Goal: Task Accomplishment & Management: Use online tool/utility

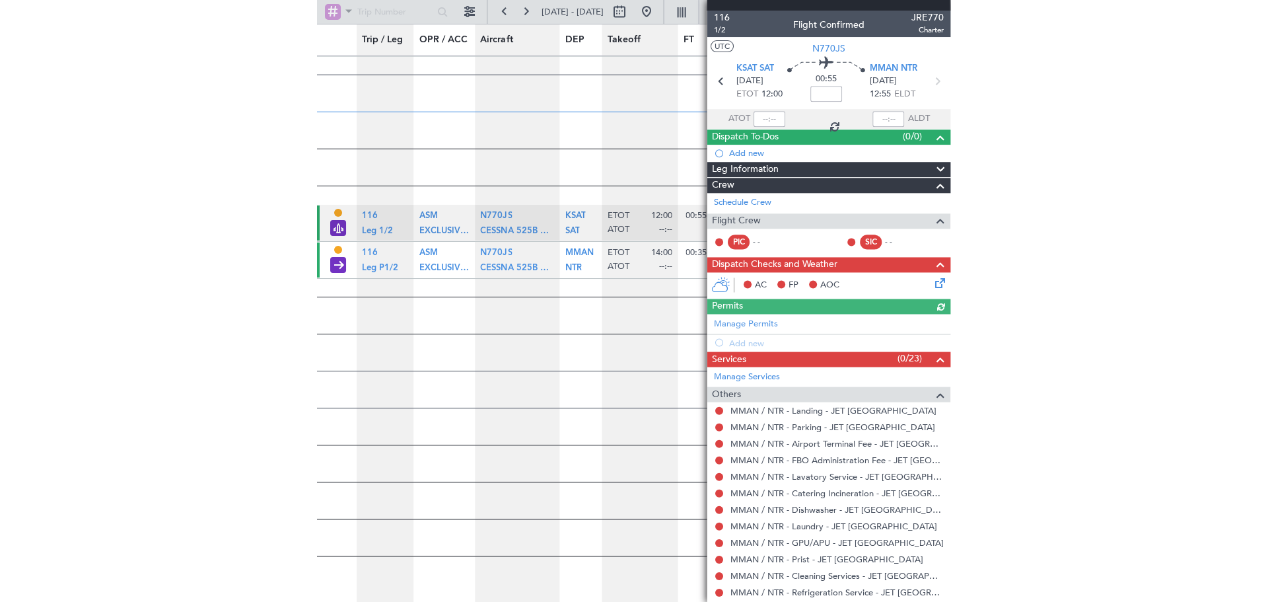
scroll to position [1035, 0]
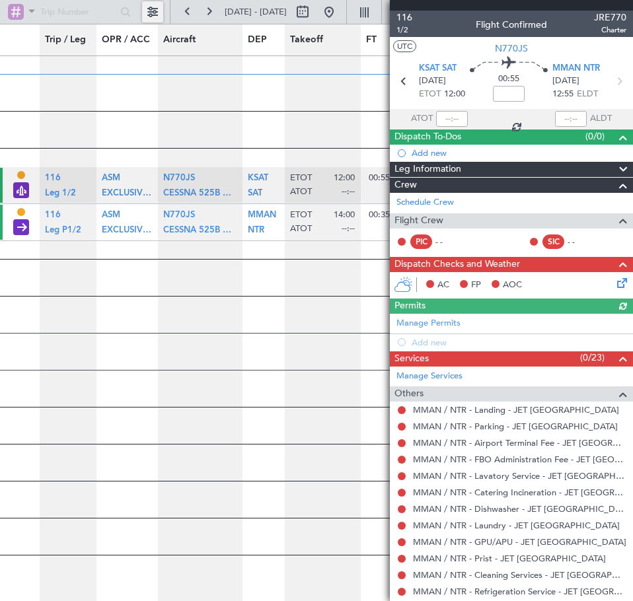
click at [155, 13] on button at bounding box center [152, 11] width 21 height 21
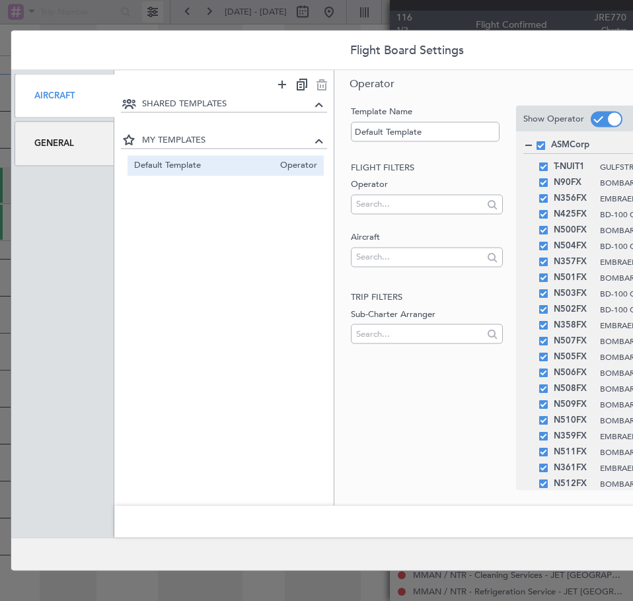
click at [155, 13] on div "Flight Board Settings Aircraft General SHARED TEMPLATES MY TEMPLATES Default Te…" at bounding box center [316, 300] width 633 height 601
click at [315, 18] on div "Flight Board Settings Aircraft General SHARED TEMPLATES MY TEMPLATES Default Te…" at bounding box center [316, 300] width 633 height 601
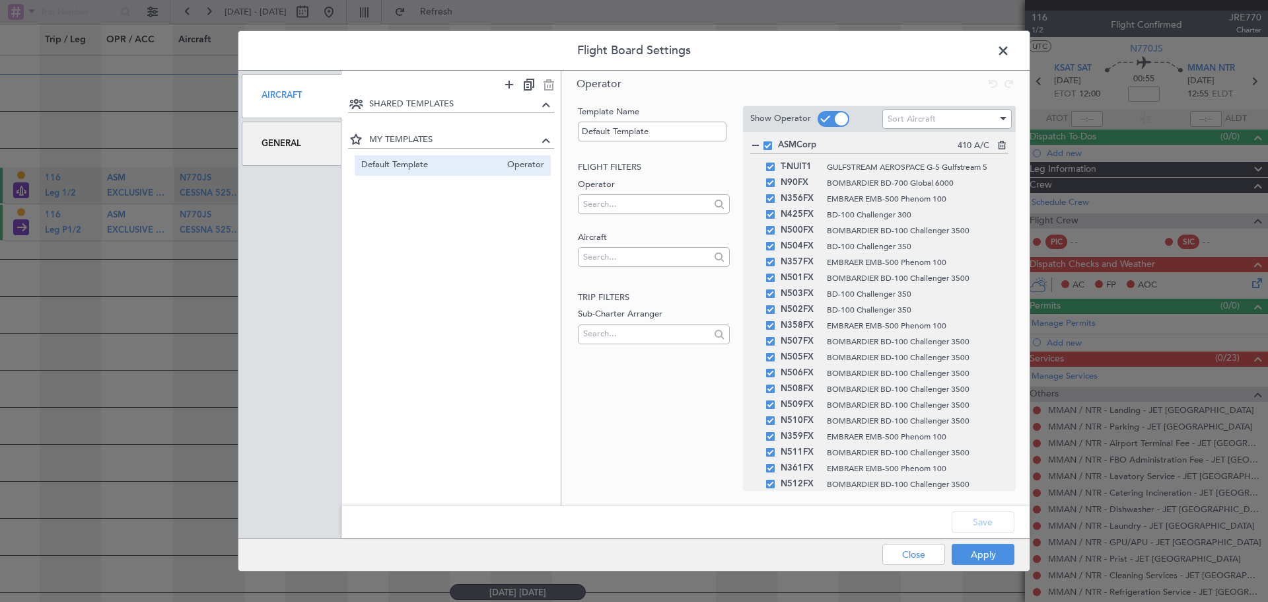
click at [632, 50] on span at bounding box center [1010, 54] width 0 height 26
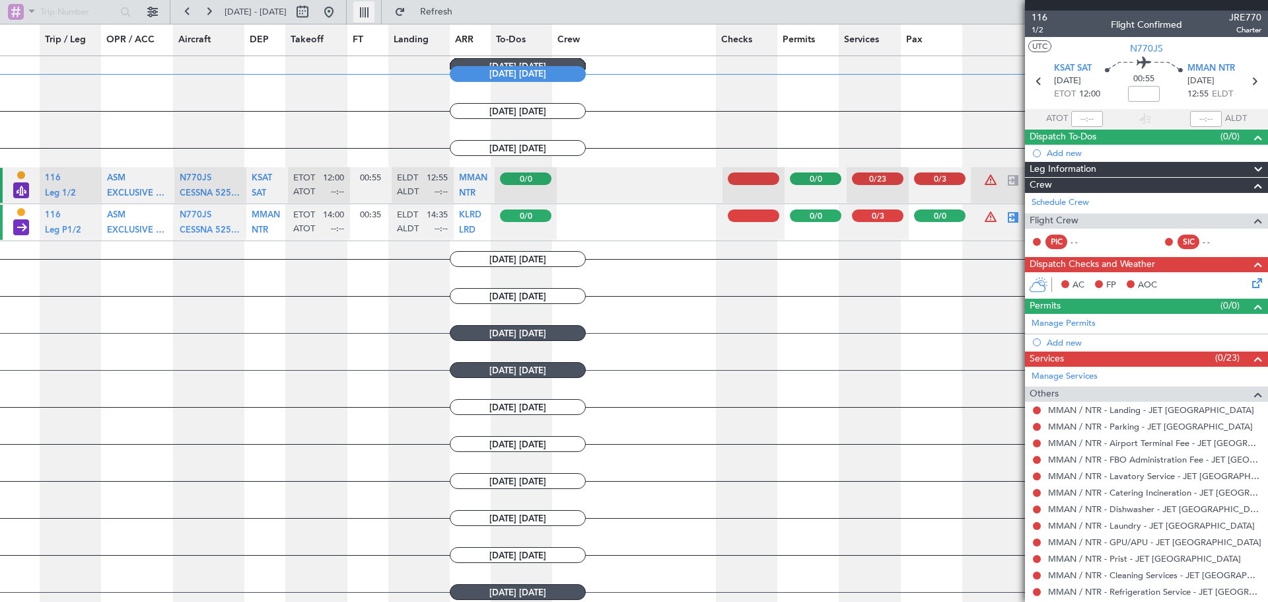
click at [374, 9] on button at bounding box center [363, 11] width 21 height 21
type input "0"
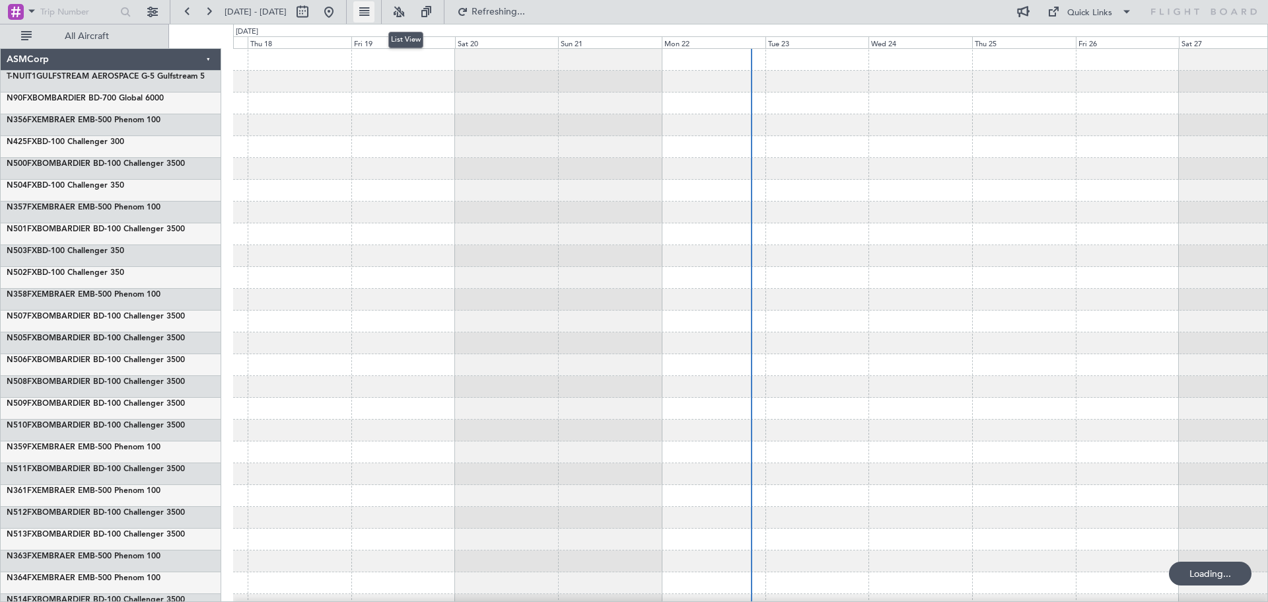
click at [374, 8] on button at bounding box center [363, 11] width 21 height 21
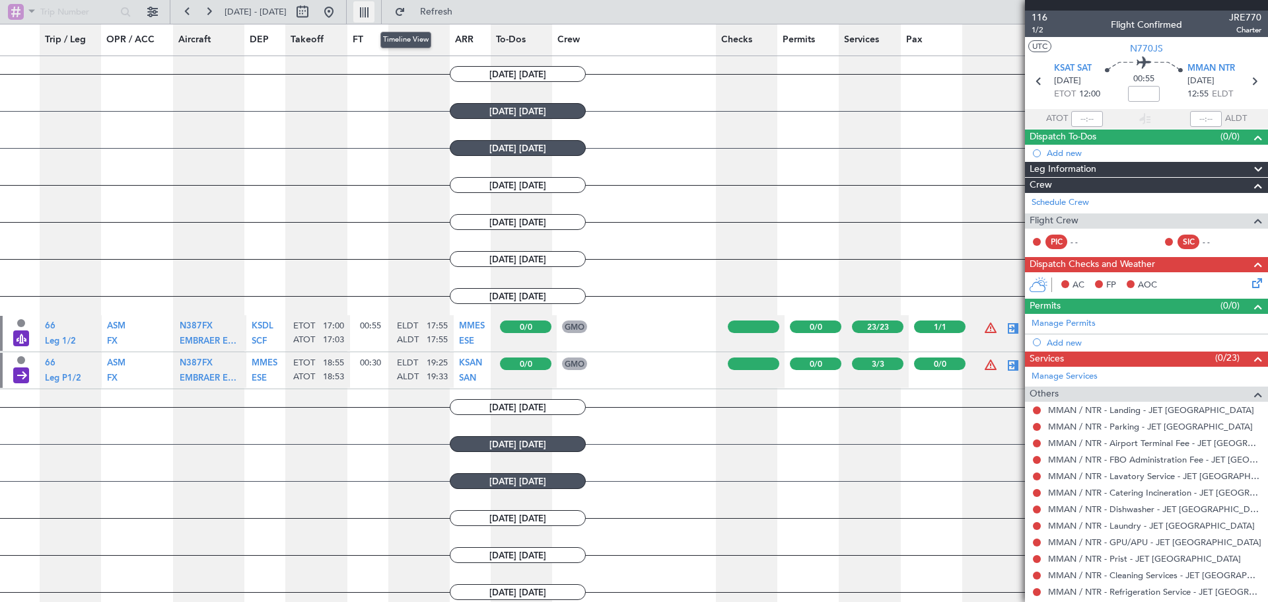
click at [374, 11] on button at bounding box center [363, 11] width 21 height 21
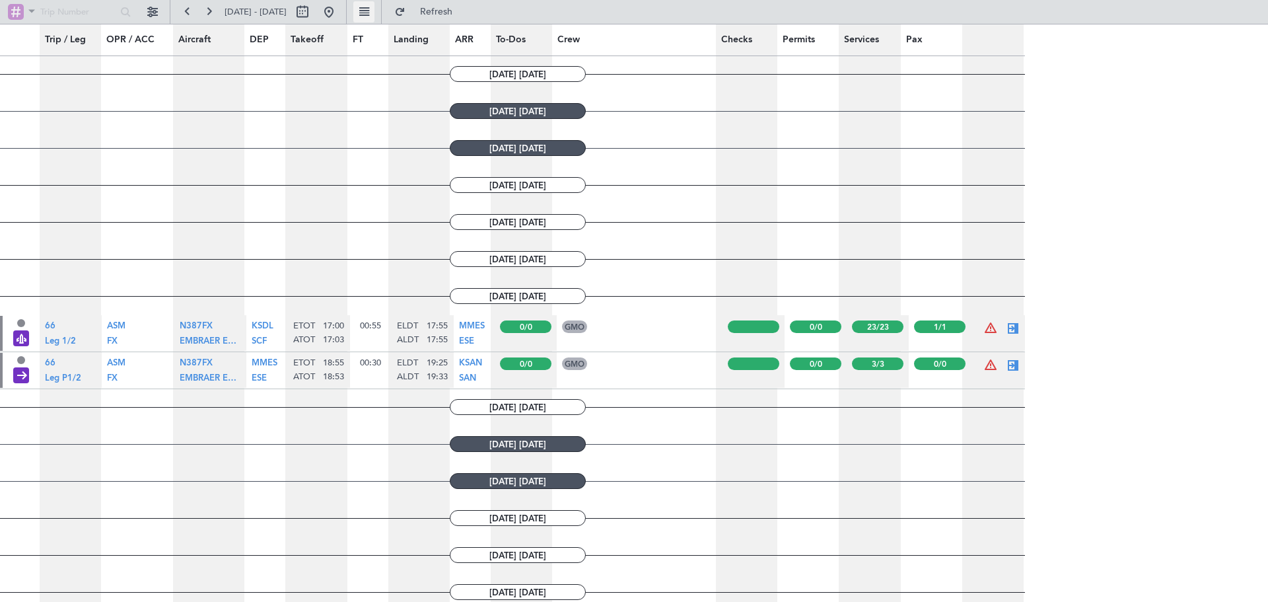
type input "0"
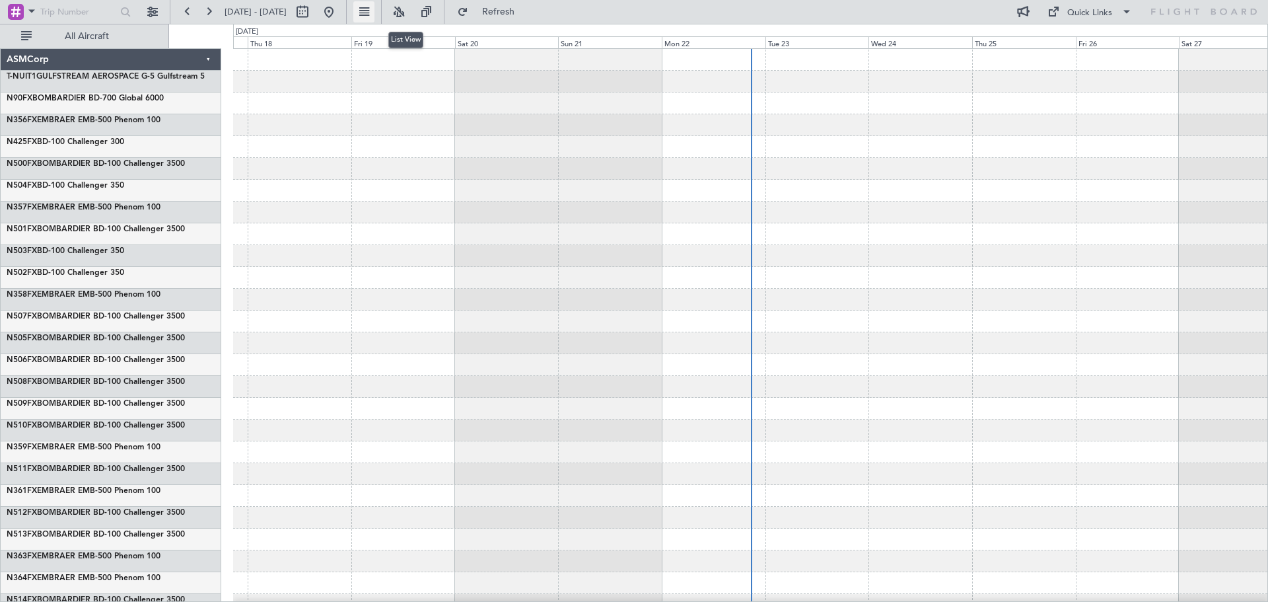
click at [374, 7] on button at bounding box center [363, 11] width 21 height 21
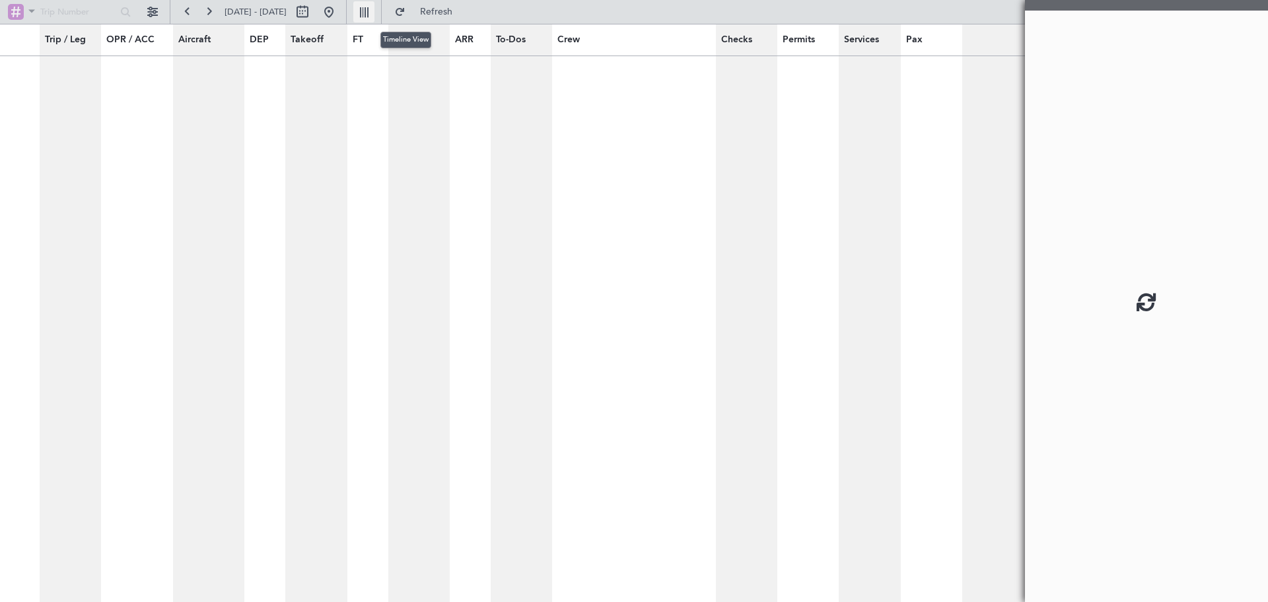
click at [374, 8] on button at bounding box center [363, 11] width 21 height 21
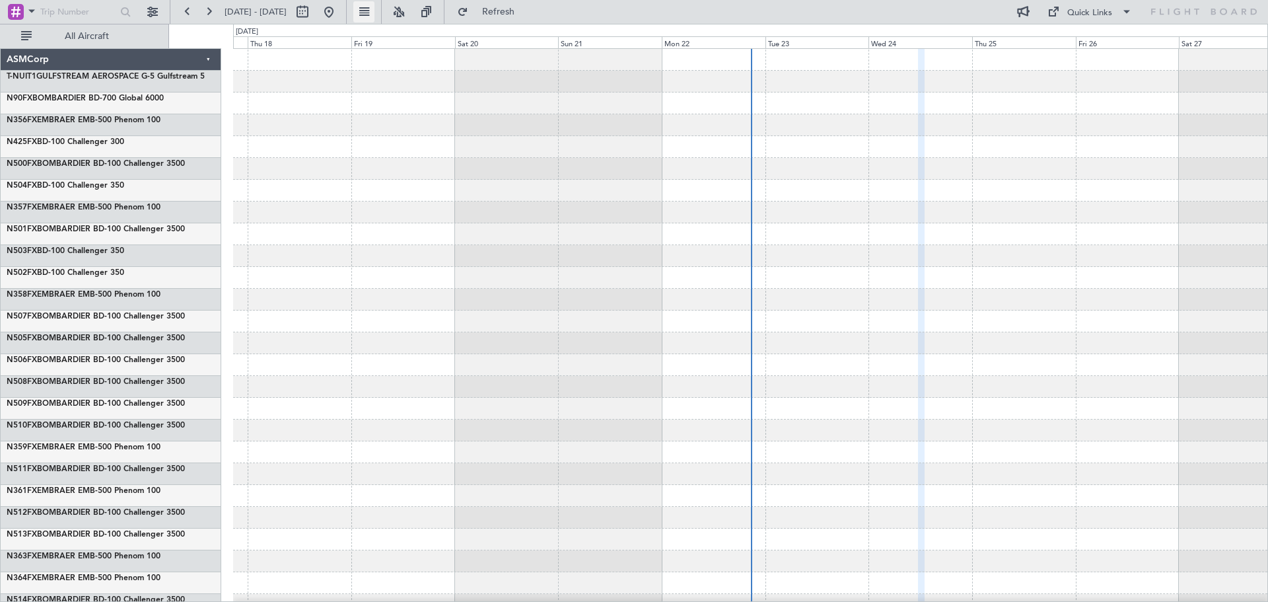
click at [374, 8] on button at bounding box center [363, 11] width 21 height 21
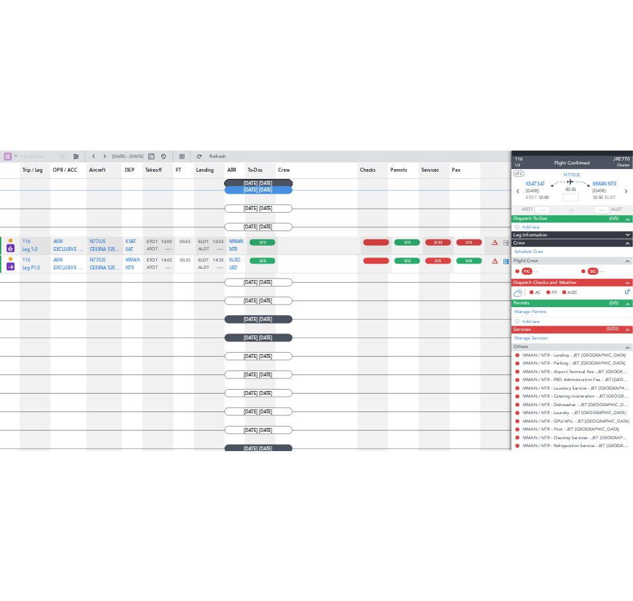
scroll to position [1035, 0]
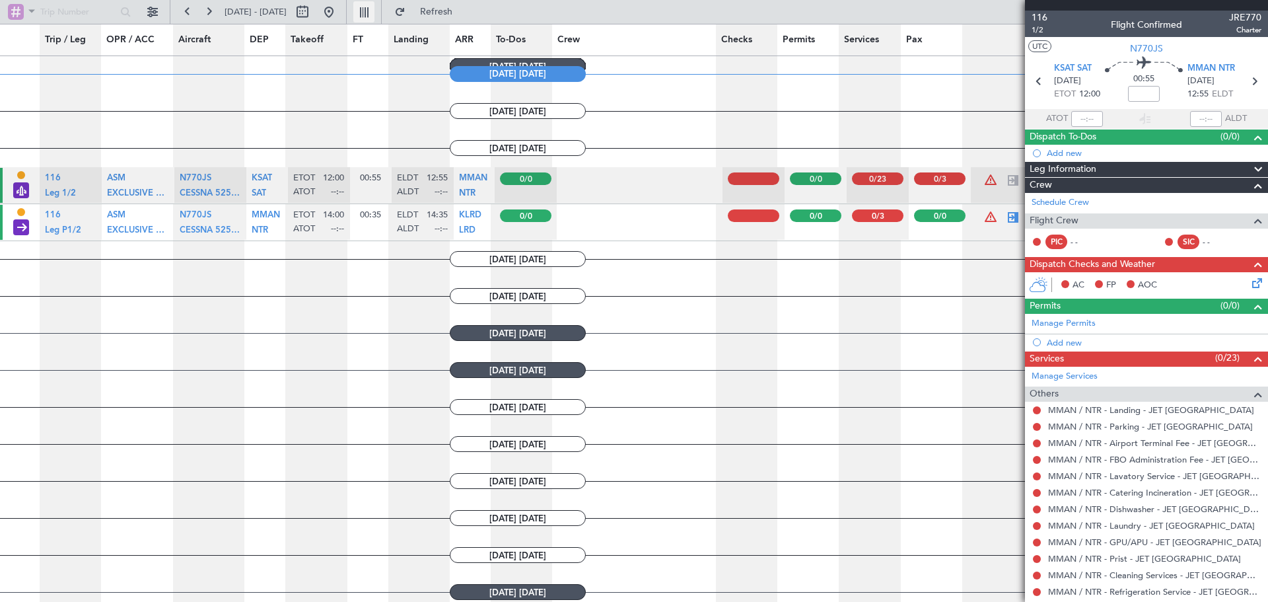
click at [374, 5] on button at bounding box center [363, 11] width 21 height 21
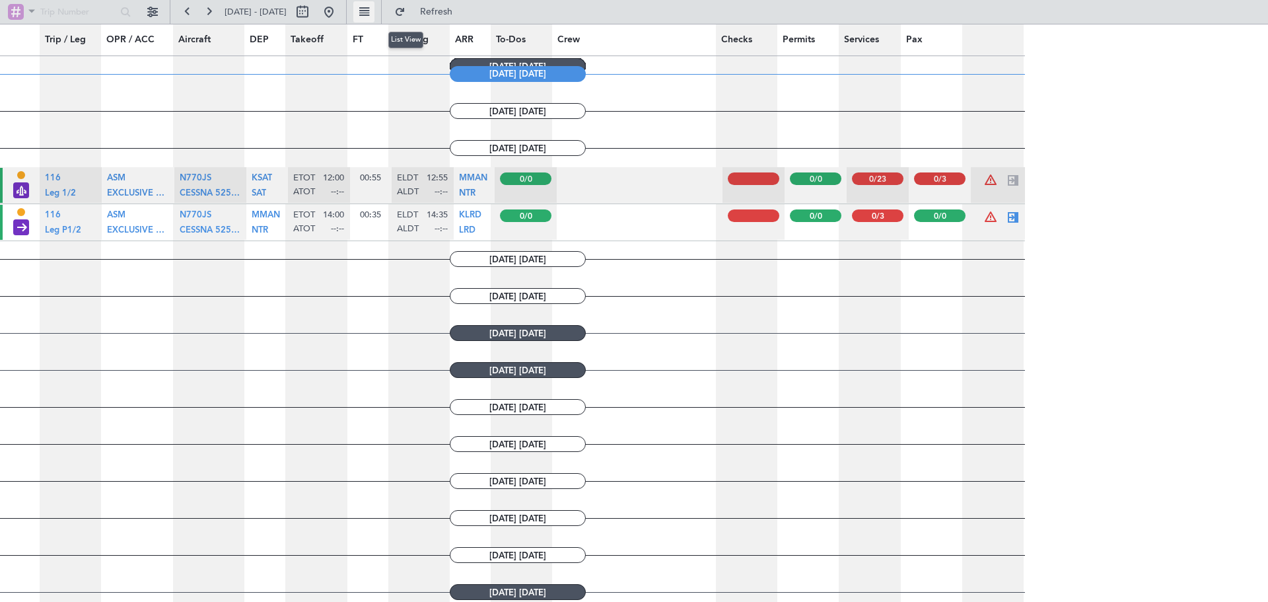
type input "0"
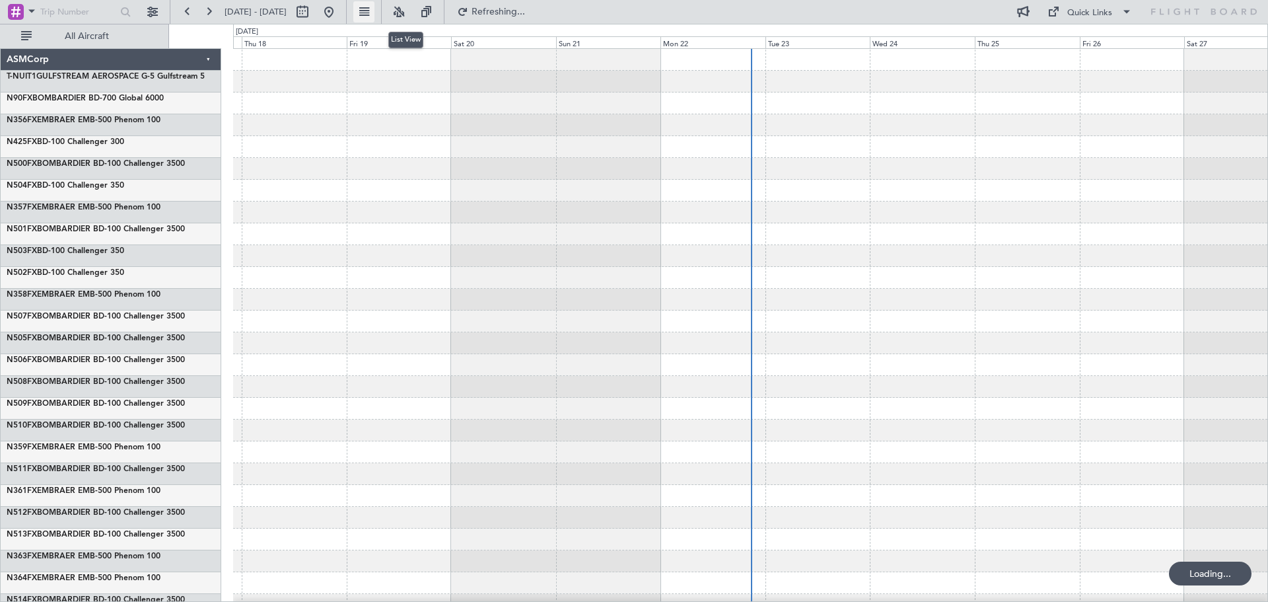
click at [374, 6] on button at bounding box center [363, 11] width 21 height 21
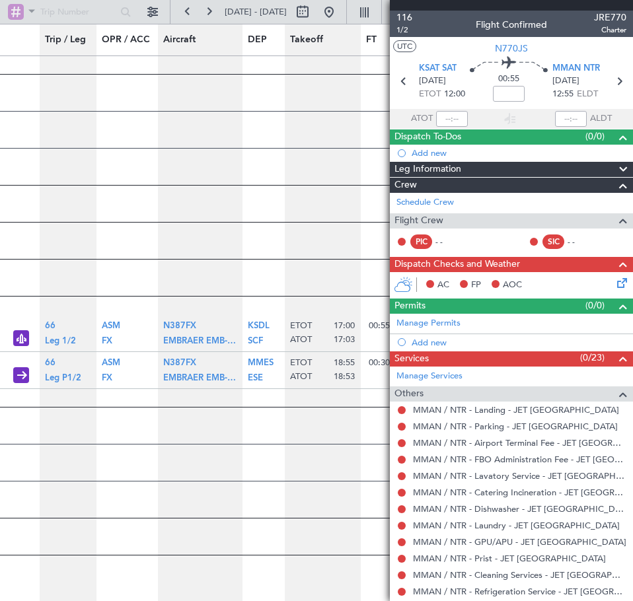
click at [401, 244] on button at bounding box center [401, 242] width 8 height 8
click at [401, 242] on button at bounding box center [401, 242] width 8 height 8
click at [424, 241] on div "PIC" at bounding box center [421, 241] width 22 height 15
drag, startPoint x: 558, startPoint y: 242, endPoint x: 535, endPoint y: 240, distance: 22.5
click at [557, 242] on div "SIC - -" at bounding box center [562, 241] width 69 height 15
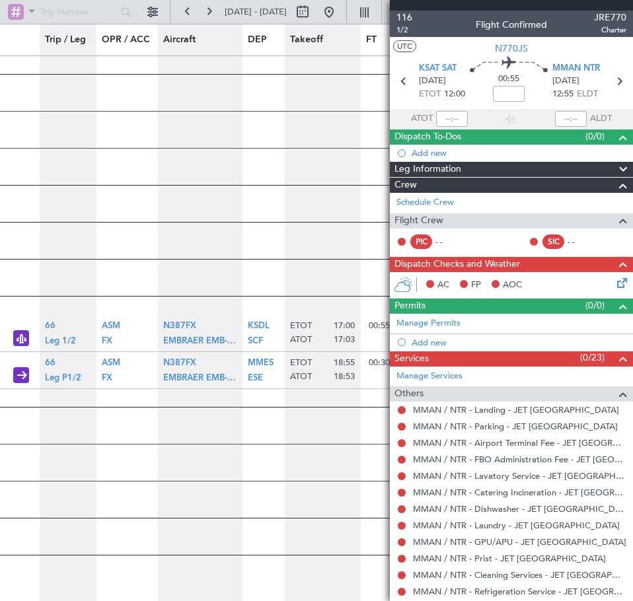
click at [528, 240] on div at bounding box center [533, 241] width 11 height 11
click at [530, 240] on button at bounding box center [534, 242] width 8 height 8
click at [429, 283] on button at bounding box center [430, 284] width 8 height 8
drag, startPoint x: 429, startPoint y: 283, endPoint x: 459, endPoint y: 281, distance: 29.8
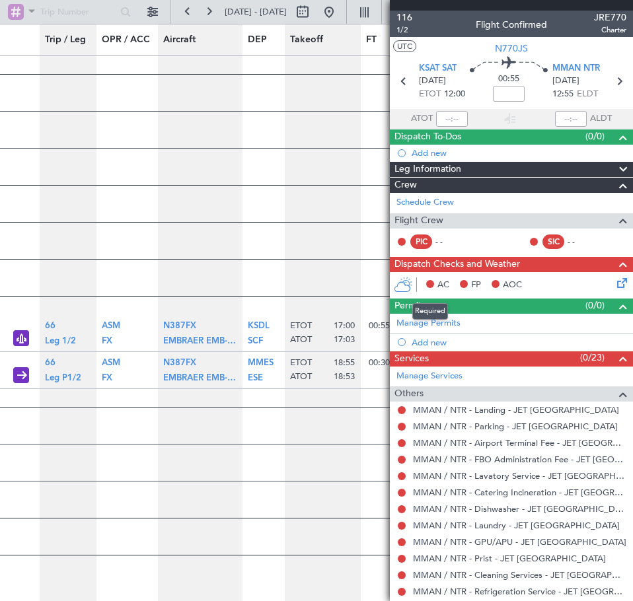
click at [431, 283] on button at bounding box center [430, 284] width 8 height 8
